Goal: Information Seeking & Learning: Learn about a topic

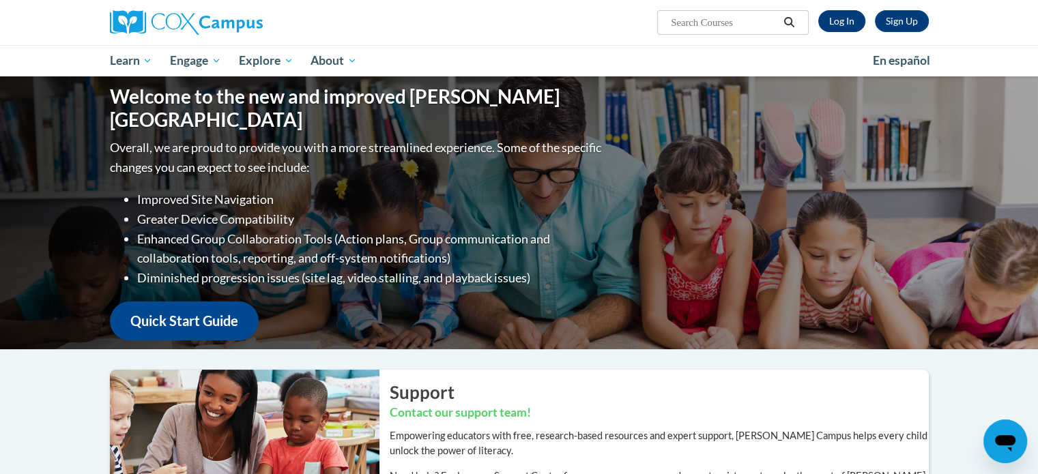
scroll to position [16, 0]
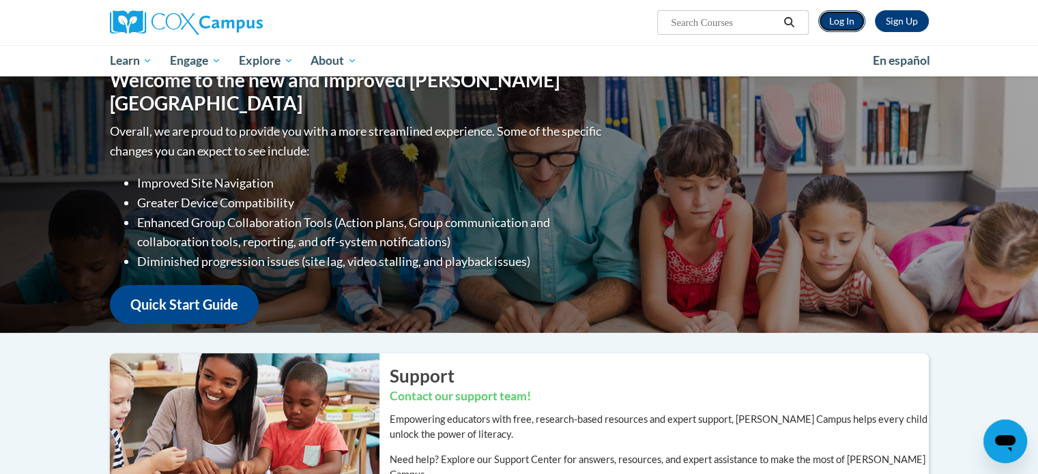
click at [845, 20] on link "Log In" at bounding box center [841, 21] width 47 height 22
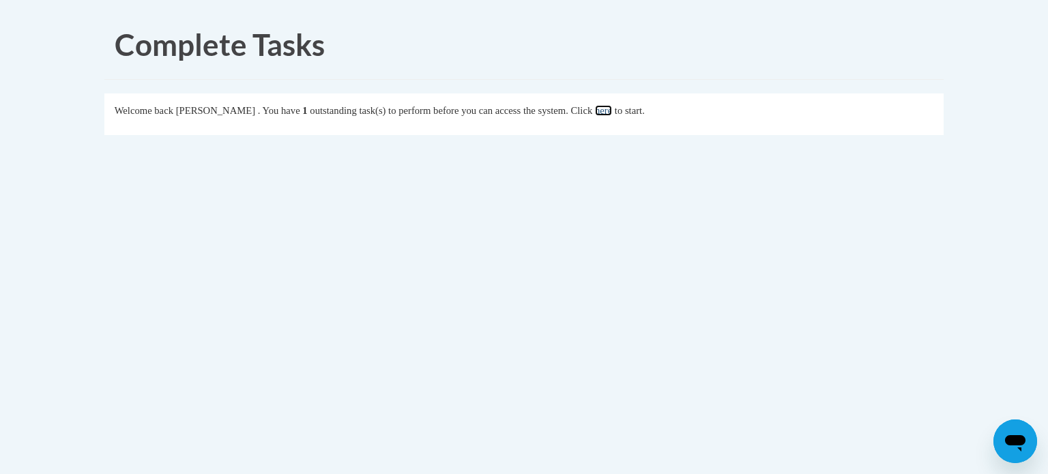
click at [612, 113] on link "here" at bounding box center [603, 110] width 17 height 11
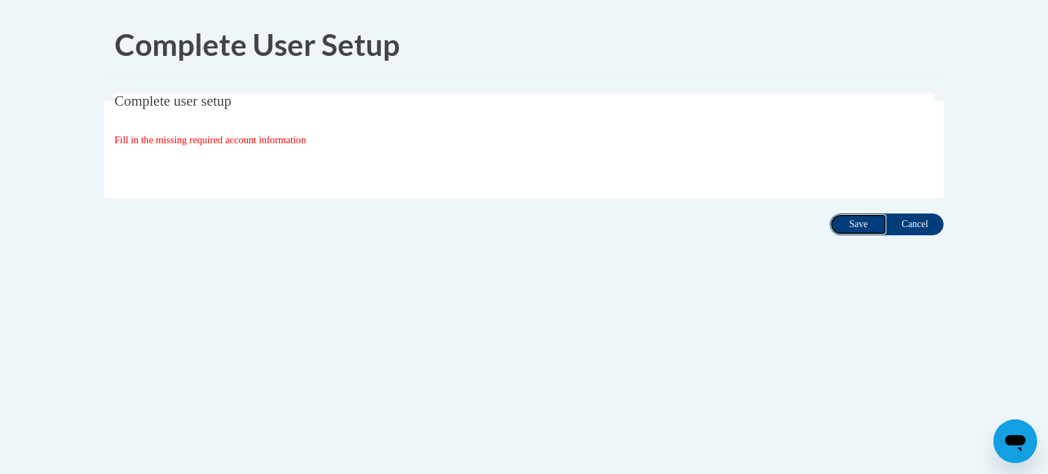
click at [859, 229] on input "Save" at bounding box center [858, 225] width 57 height 22
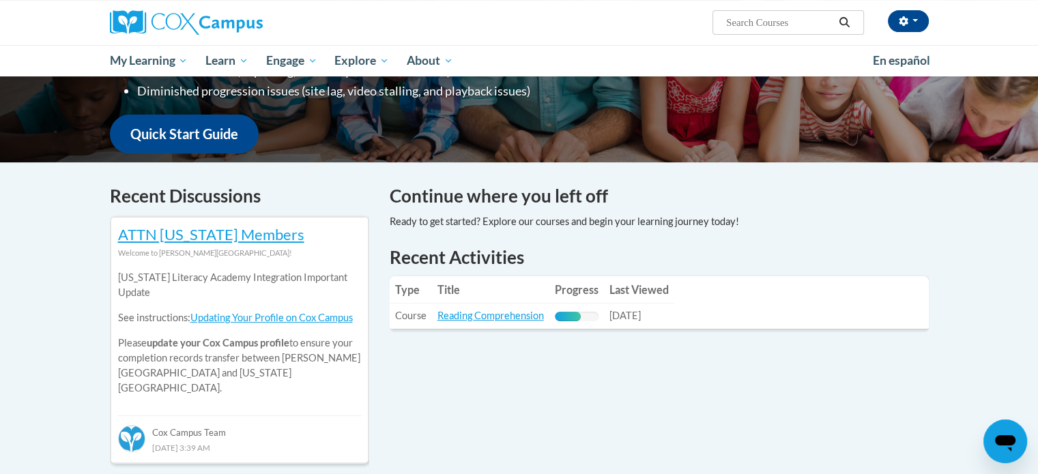
scroll to position [418, 0]
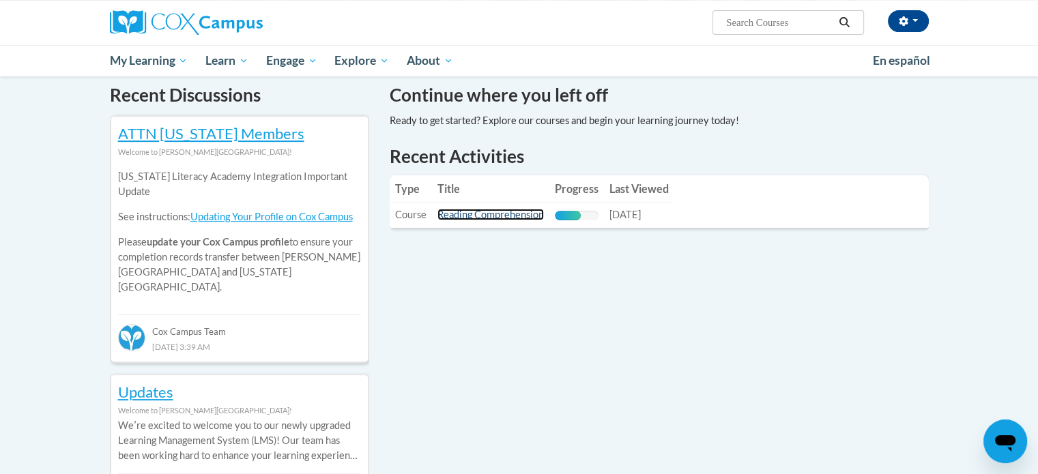
click at [521, 218] on link "Reading Comprehension" at bounding box center [490, 215] width 106 height 12
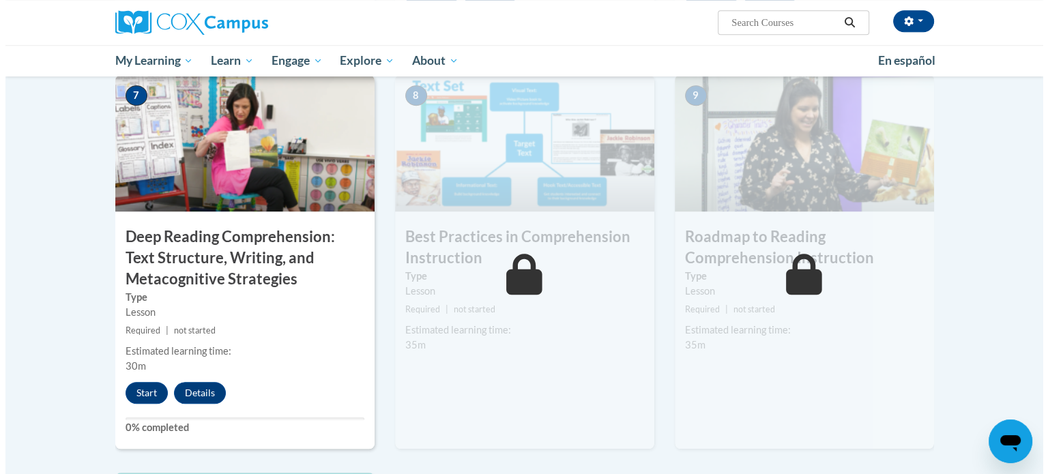
scroll to position [1040, 0]
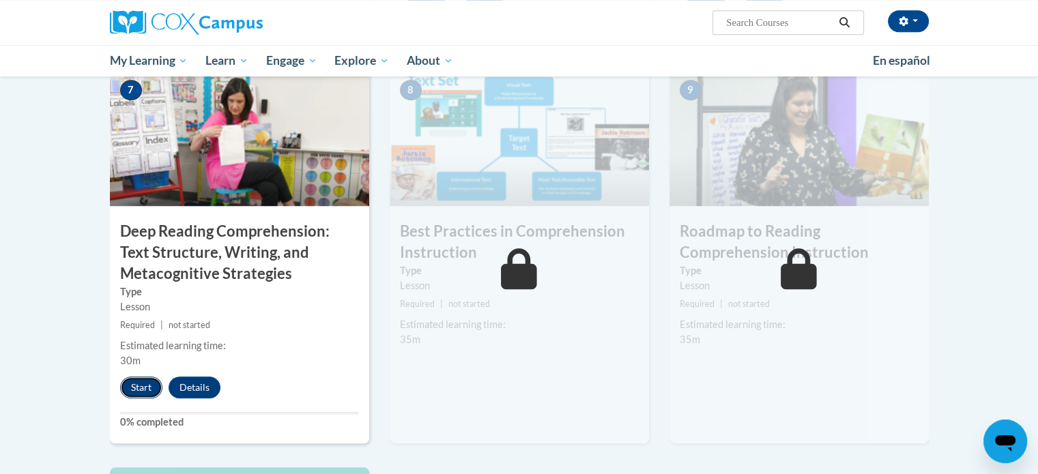
drag, startPoint x: 701, startPoint y: 302, endPoint x: 128, endPoint y: 392, distance: 580.1
click at [128, 392] on button "Start" at bounding box center [141, 388] width 42 height 22
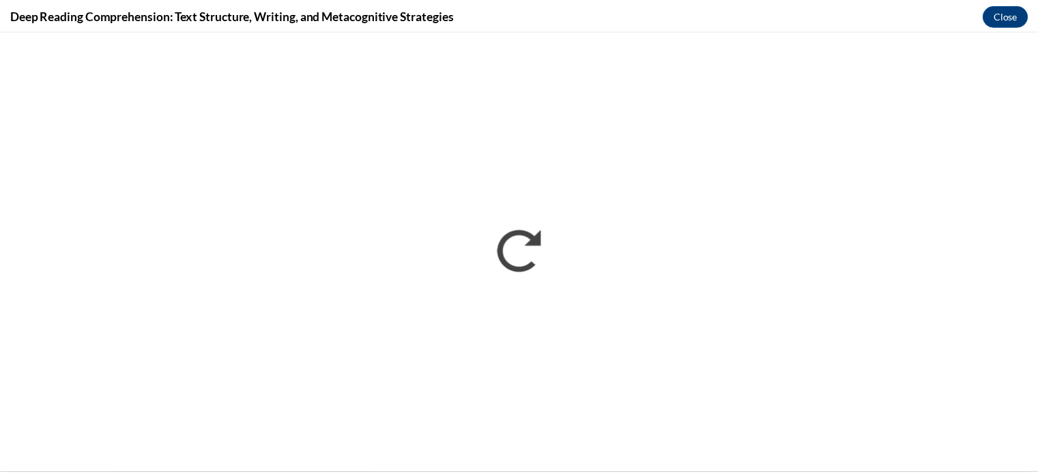
scroll to position [0, 0]
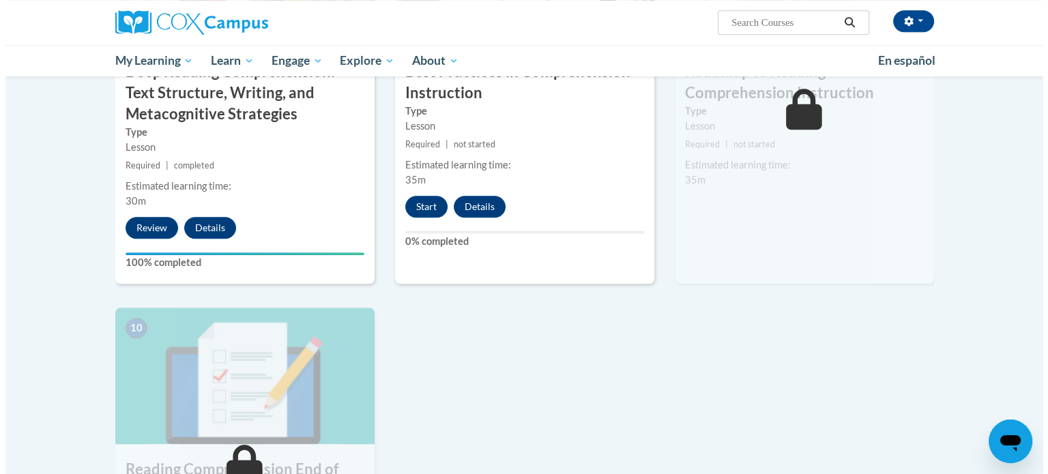
scroll to position [1200, 0]
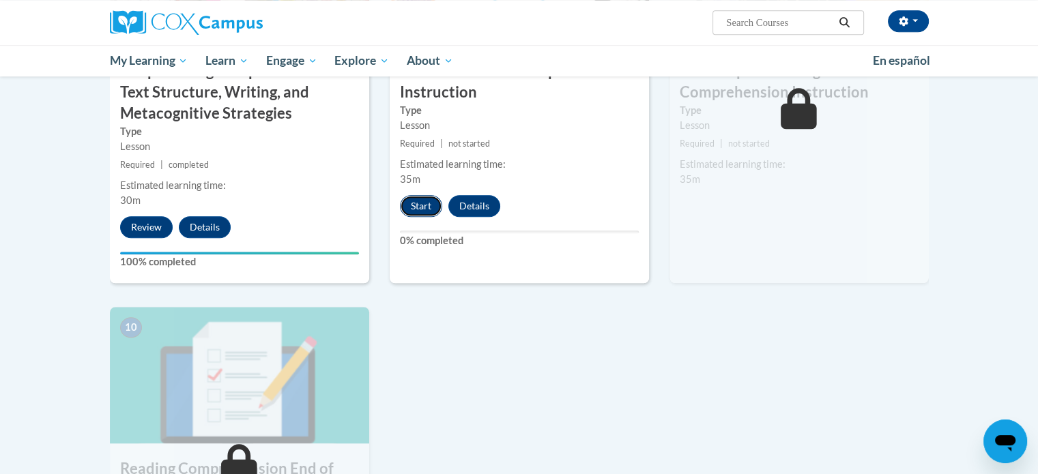
click at [413, 201] on button "Start" at bounding box center [421, 206] width 42 height 22
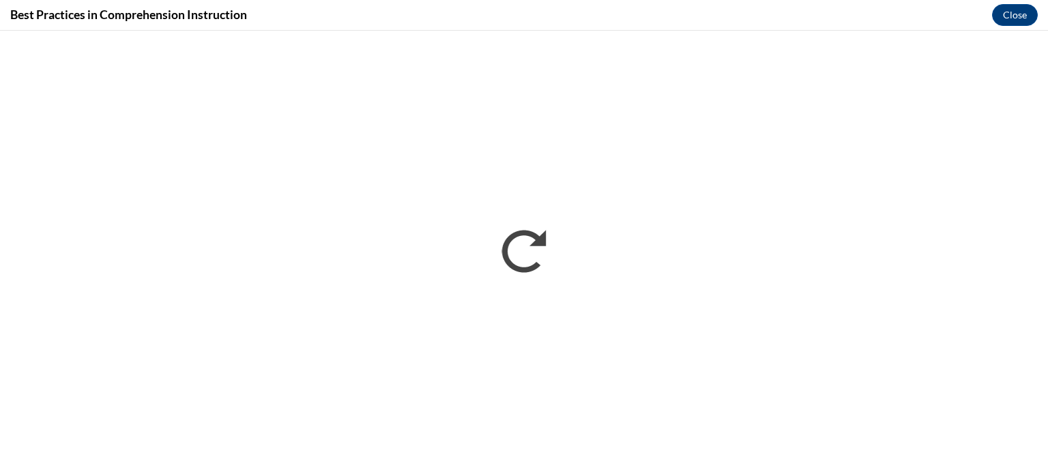
scroll to position [0, 0]
